Goal: Information Seeking & Learning: Learn about a topic

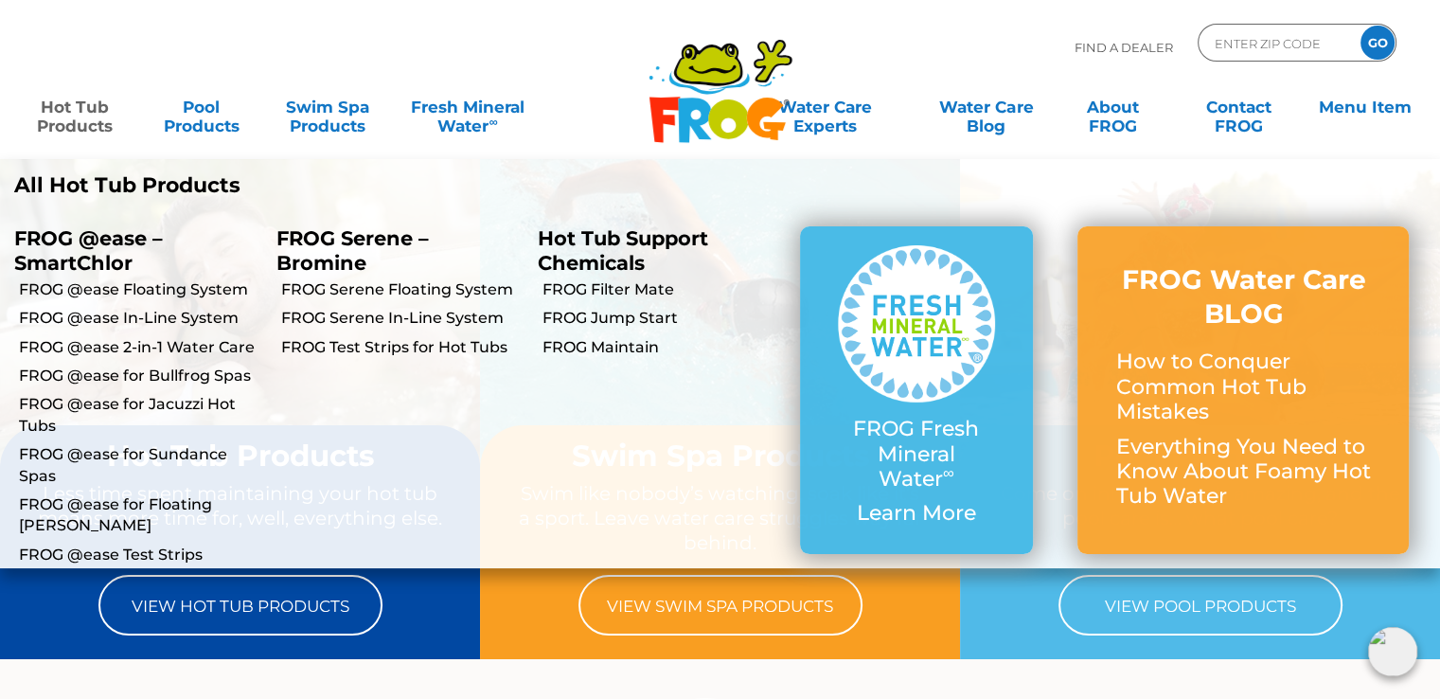
click at [85, 141] on div "MENU MENU Hot Tub Products All Hot Tub Products All Hot Tub Products FROG @ease…" at bounding box center [720, 116] width 1402 height 57
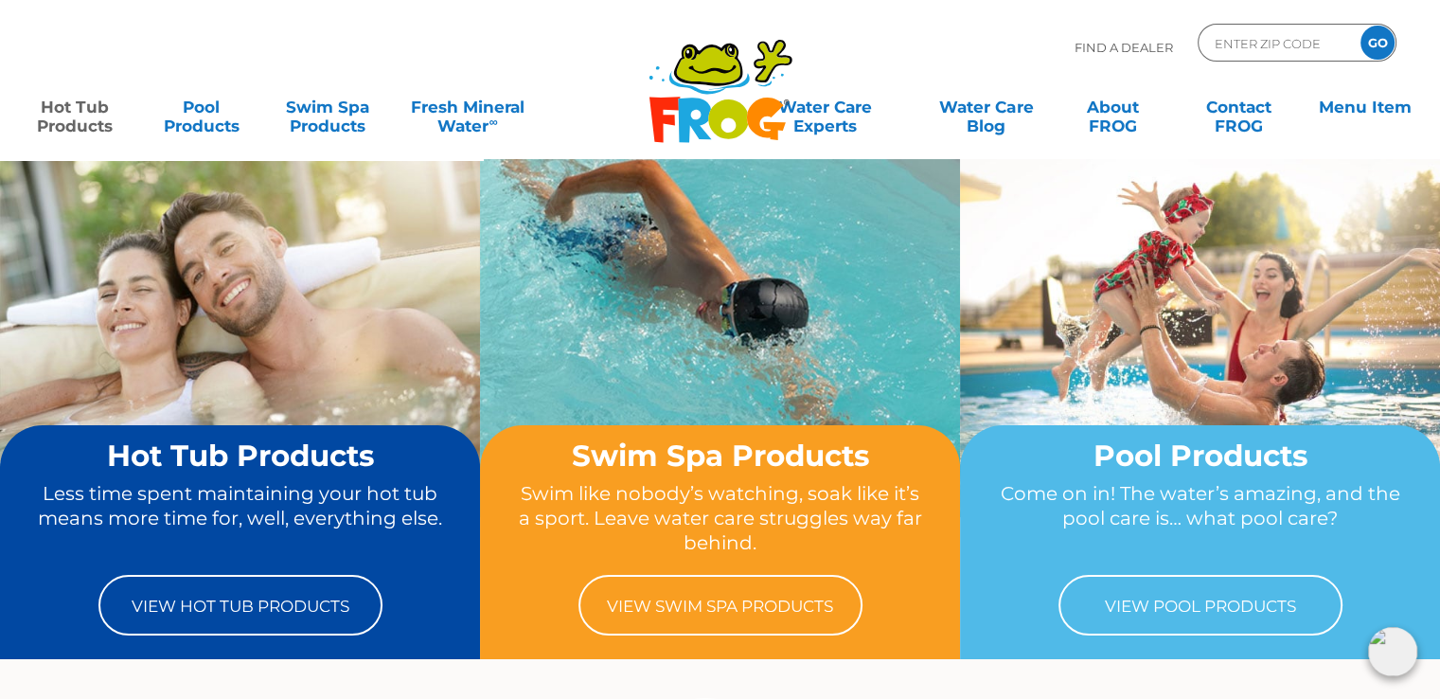
click at [85, 126] on link "Hot Tub Products" at bounding box center [75, 107] width 112 height 38
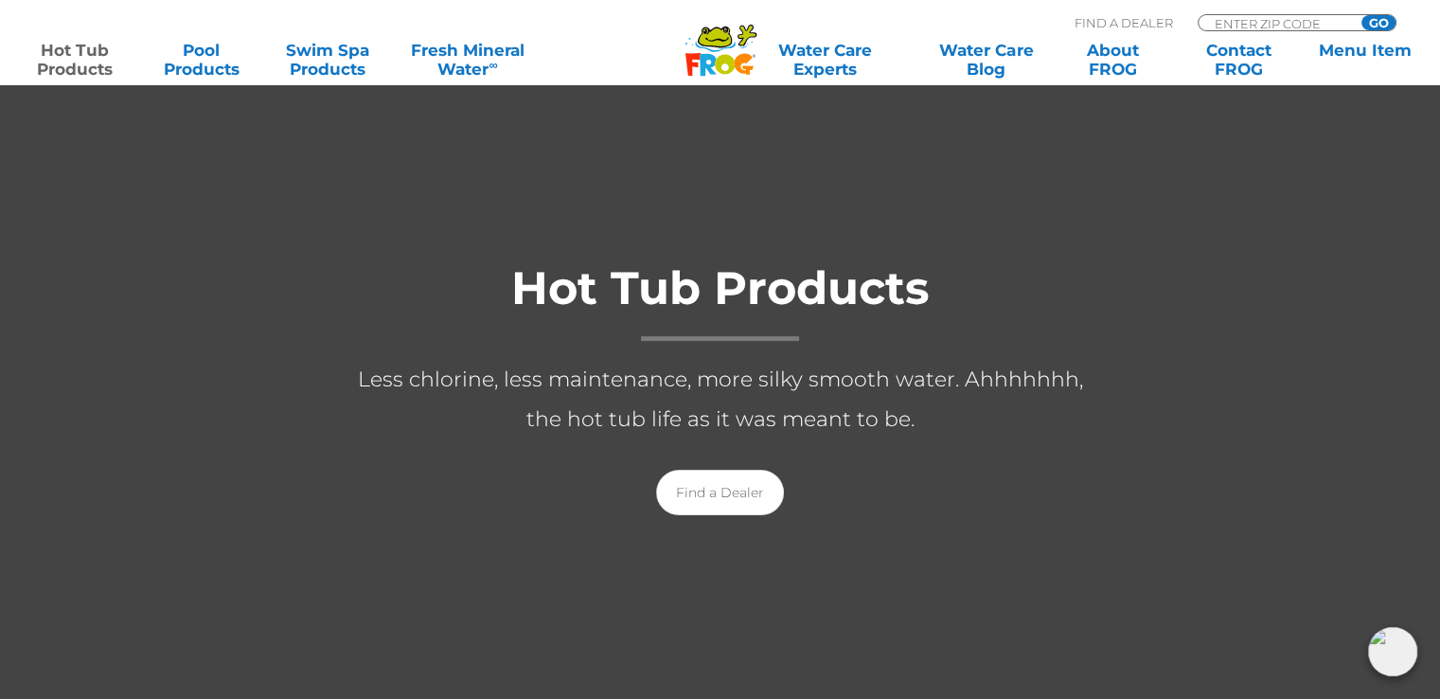
scroll to position [211, 0]
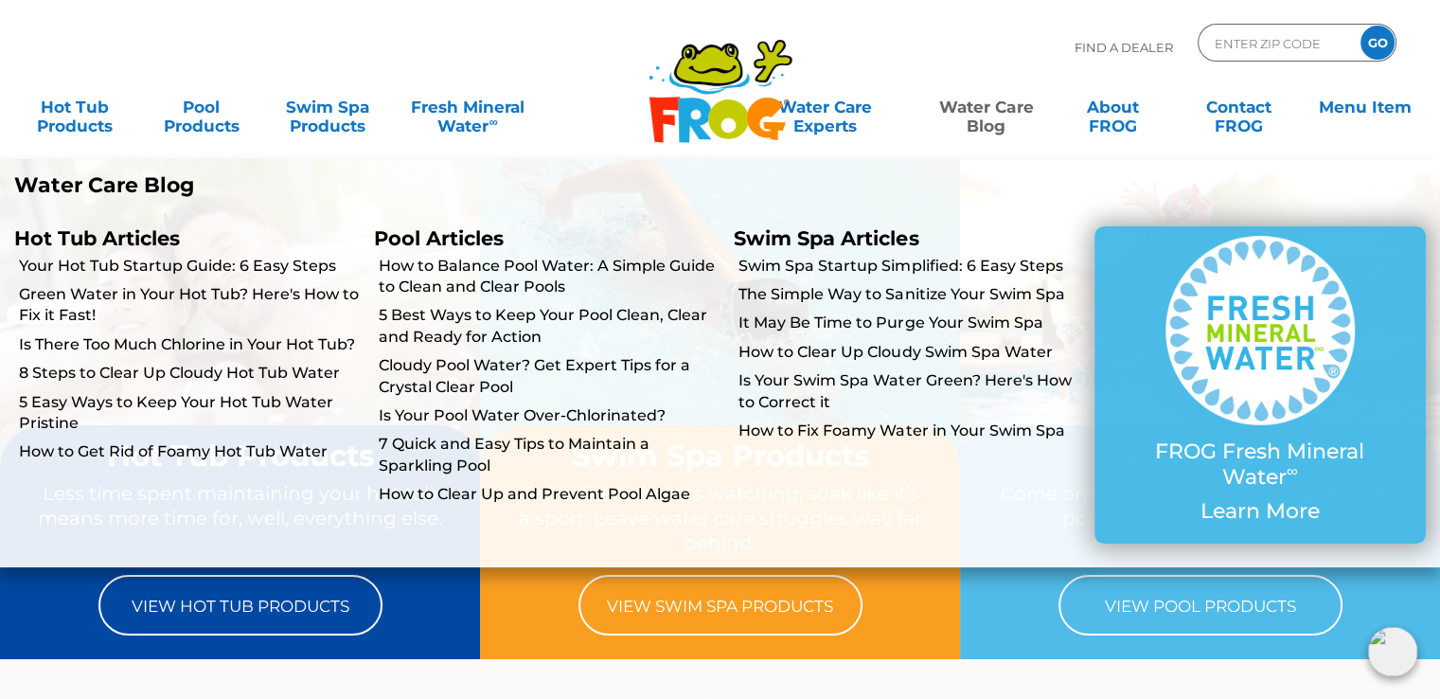
click at [1001, 113] on link "Water Care Blog" at bounding box center [986, 107] width 112 height 38
